Goal: Obtain resource: Download file/media

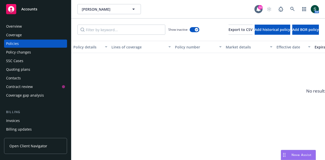
click at [30, 11] on span "Accounts" at bounding box center [29, 9] width 16 height 4
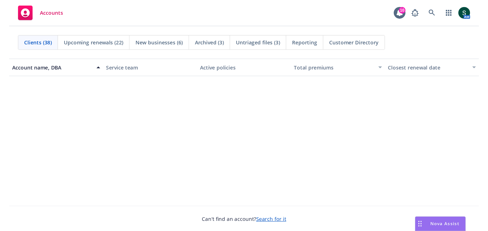
scroll to position [610, 0]
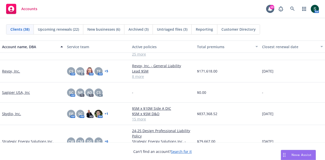
click at [11, 115] on link "Skydio, Inc." at bounding box center [11, 113] width 19 height 5
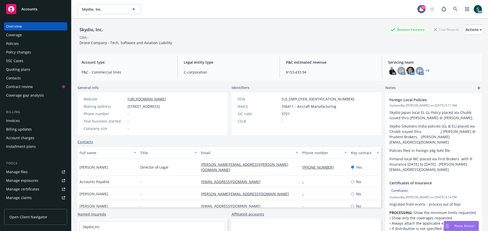
click at [18, 120] on div "Invoices" at bounding box center [13, 121] width 14 height 8
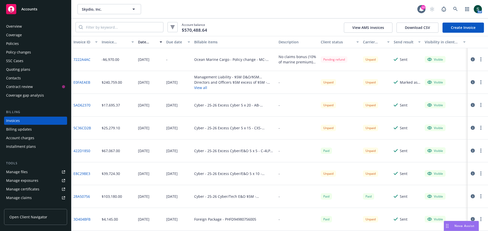
click at [84, 83] on link "E0FAEAEB" at bounding box center [81, 82] width 17 height 5
click at [201, 89] on button "View all" at bounding box center [234, 87] width 80 height 5
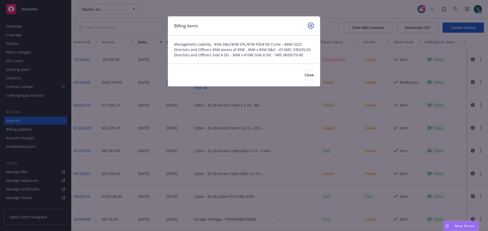
click at [309, 24] on link "close" at bounding box center [311, 26] width 6 height 6
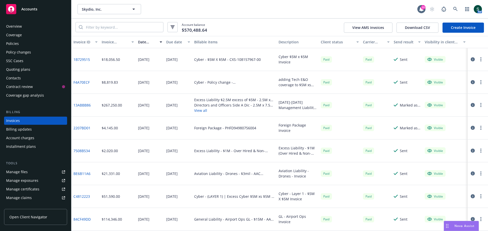
scroll to position [356, 0]
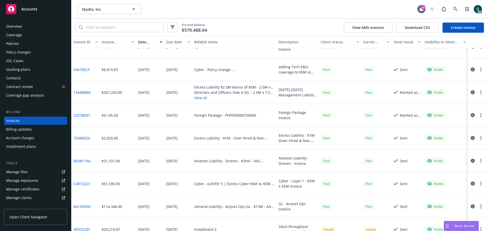
click at [17, 46] on div "Policies" at bounding box center [12, 44] width 13 height 8
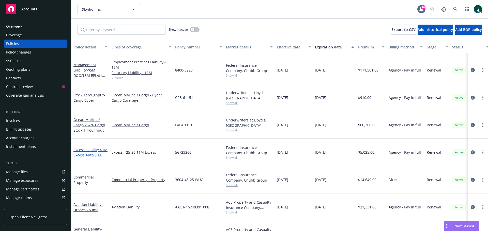
scroll to position [35, 0]
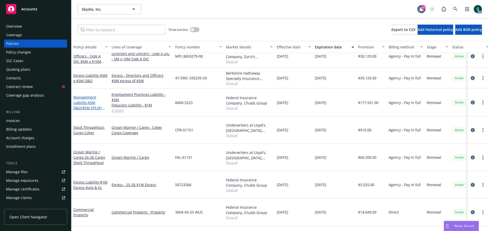
click at [91, 100] on span "- $5M D&O/$5M EPL/$1M FID/$1M Crime" at bounding box center [89, 107] width 32 height 15
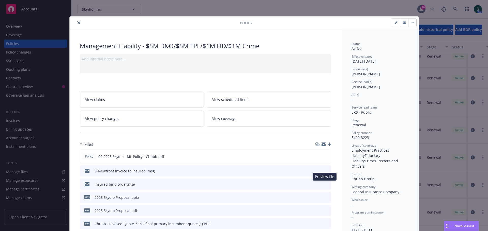
click at [324, 160] on icon "preview file" at bounding box center [326, 184] width 5 height 4
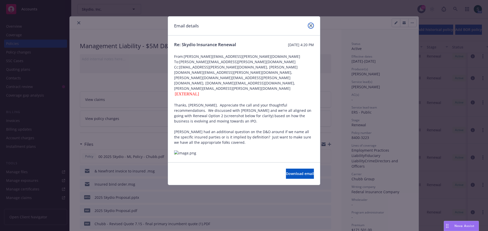
click at [312, 26] on link "close" at bounding box center [311, 26] width 6 height 6
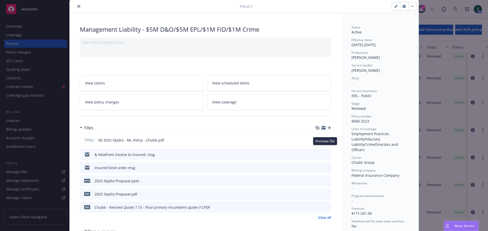
scroll to position [25, 0]
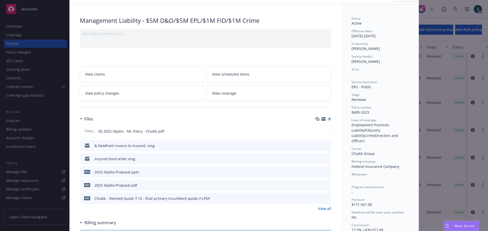
click at [324, 160] on button at bounding box center [326, 198] width 5 height 5
click at [324, 160] on icon "preview file" at bounding box center [326, 199] width 5 height 4
click at [324, 159] on icon "preview file" at bounding box center [326, 159] width 5 height 4
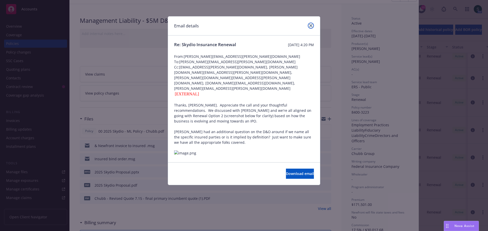
click at [309, 24] on link "close" at bounding box center [311, 26] width 6 height 6
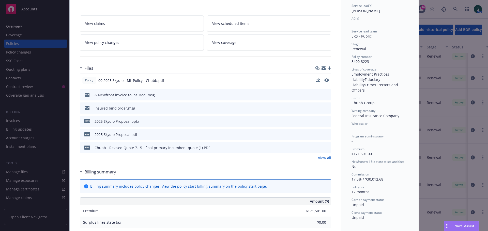
scroll to position [51, 0]
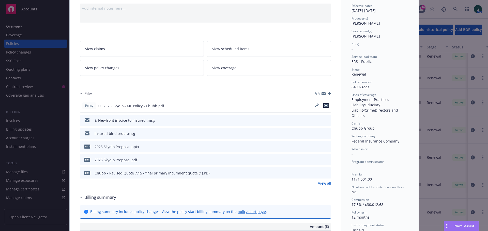
click at [325, 104] on button "preview file" at bounding box center [326, 105] width 6 height 5
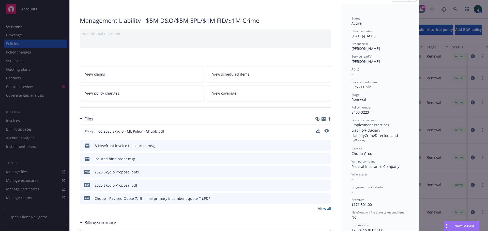
scroll to position [0, 0]
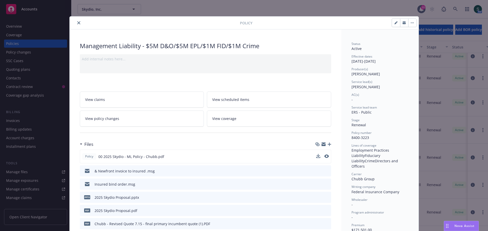
click at [77, 24] on icon "close" at bounding box center [78, 22] width 3 height 3
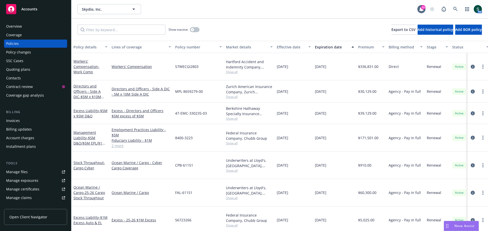
click at [16, 118] on div "Invoices" at bounding box center [13, 121] width 14 height 8
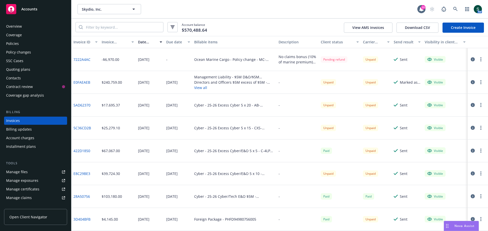
click at [87, 85] on div "E0FAEAEB" at bounding box center [85, 82] width 28 height 23
click at [77, 80] on link "E0FAEAEB" at bounding box center [81, 82] width 17 height 5
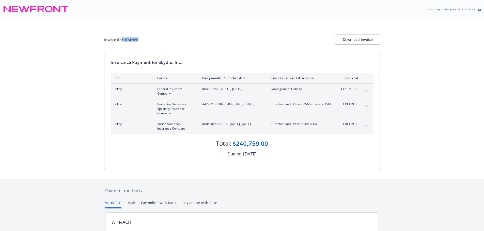
drag, startPoint x: 123, startPoint y: 41, endPoint x: 139, endPoint y: 39, distance: 16.8
click at [139, 39] on div "Invoice ID: E0FAEAEB Download Invoice" at bounding box center [242, 40] width 276 height 10
copy div "E0FAEAEB"
